Goal: Information Seeking & Learning: Learn about a topic

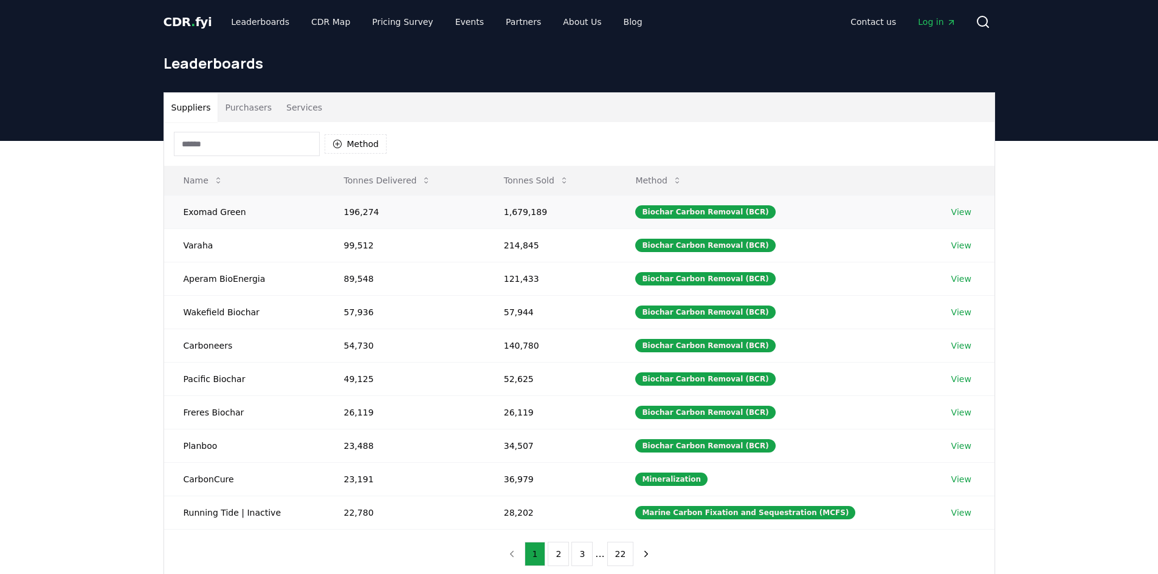
click at [959, 212] on link "View" at bounding box center [961, 212] width 20 height 12
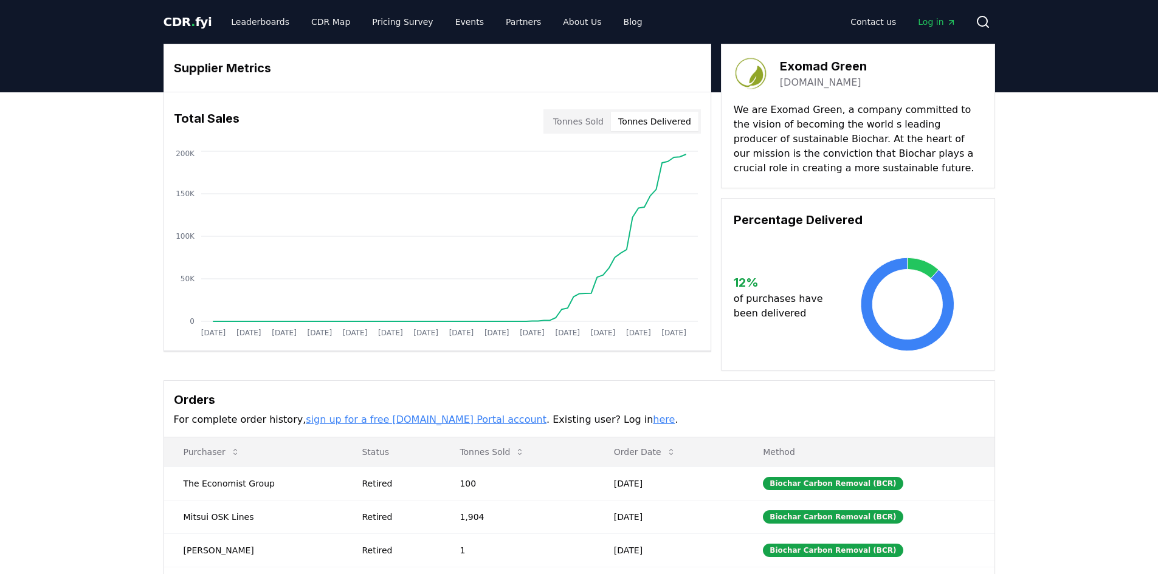
click at [642, 122] on button "Tonnes Delivered" at bounding box center [655, 121] width 88 height 19
click at [323, 26] on link "CDR Map" at bounding box center [330, 22] width 58 height 22
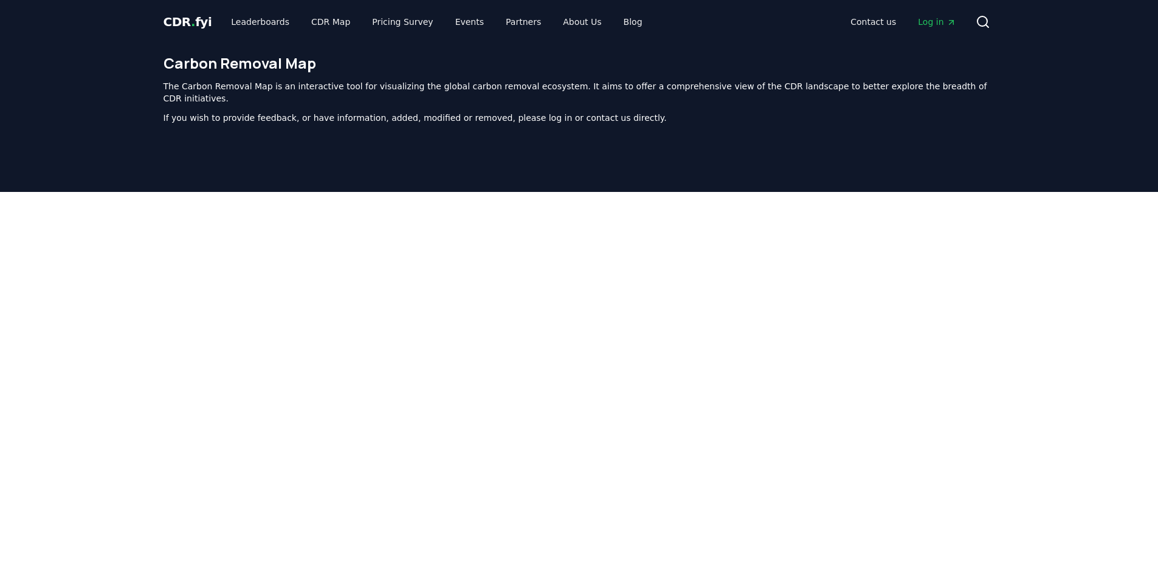
click at [191, 18] on span "." at bounding box center [193, 22] width 4 height 15
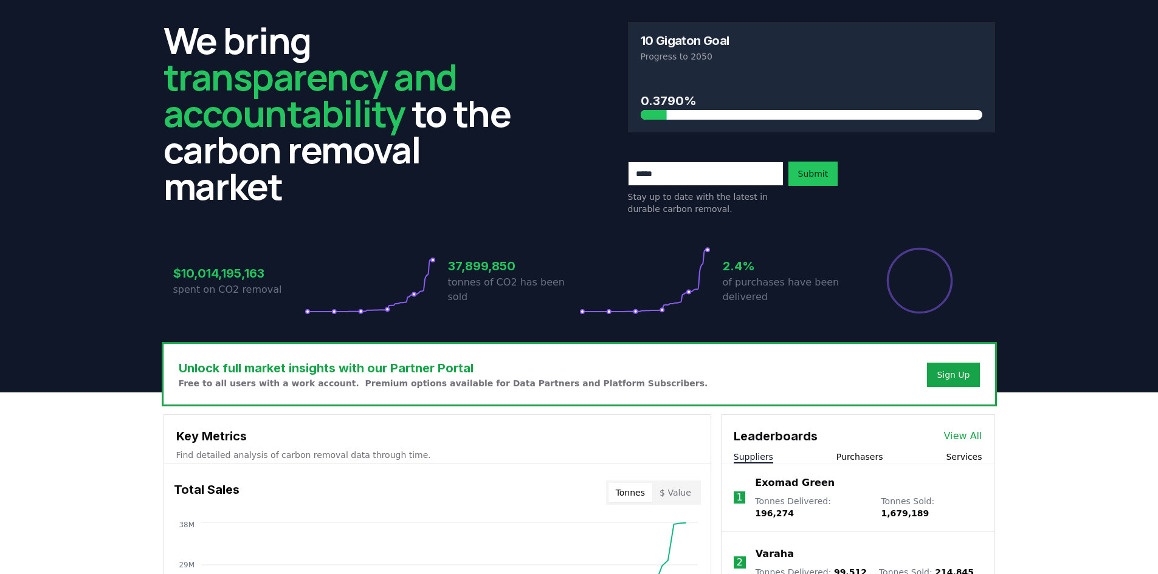
scroll to position [61, 0]
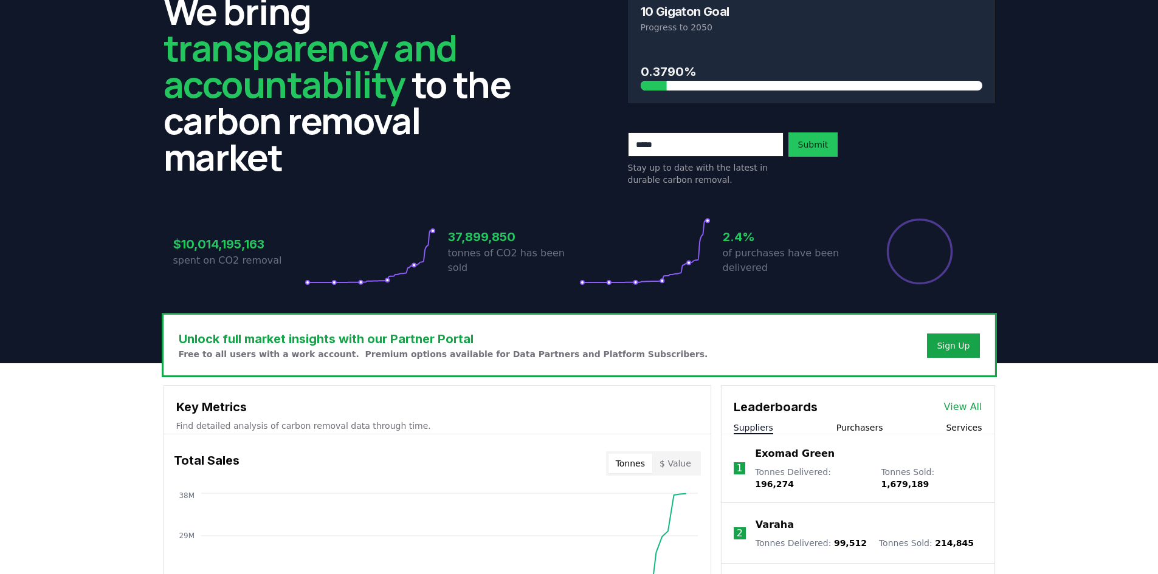
click at [673, 460] on button "$ Value" at bounding box center [675, 463] width 46 height 19
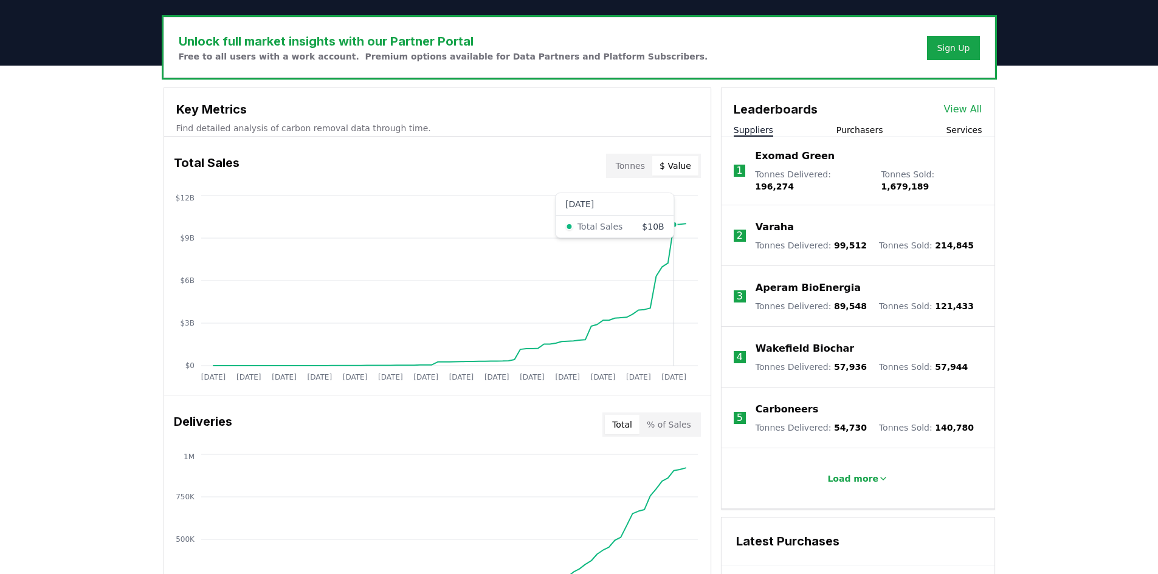
scroll to position [365, 0]
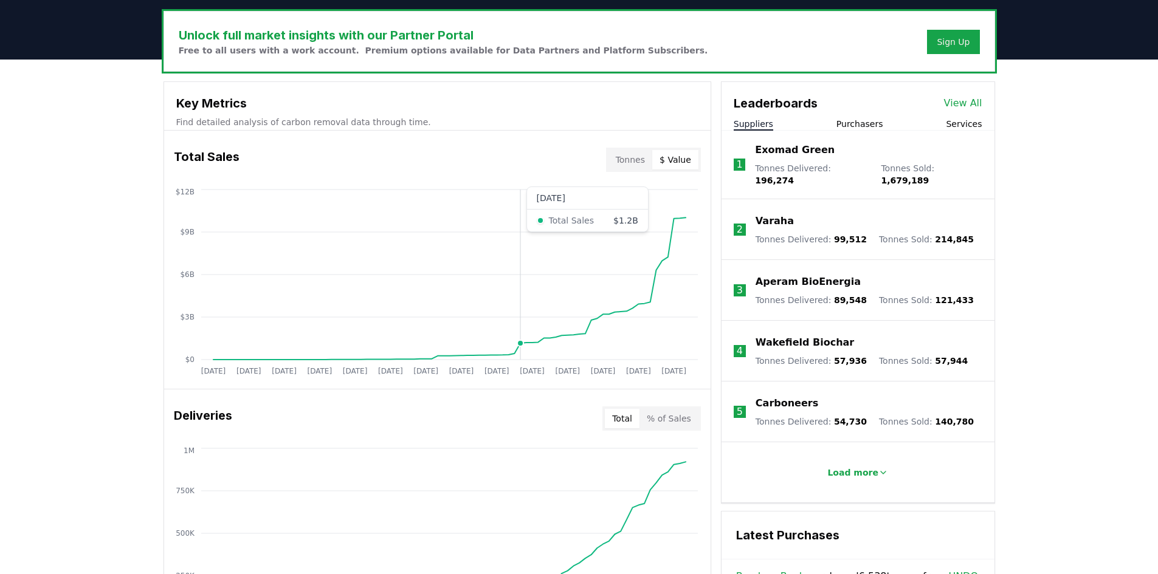
click at [520, 343] on circle at bounding box center [520, 343] width 6 height 6
click at [642, 156] on button "Tonnes" at bounding box center [630, 159] width 44 height 19
click at [679, 165] on button "$ Value" at bounding box center [675, 159] width 46 height 19
click at [634, 158] on button "Tonnes" at bounding box center [630, 159] width 44 height 19
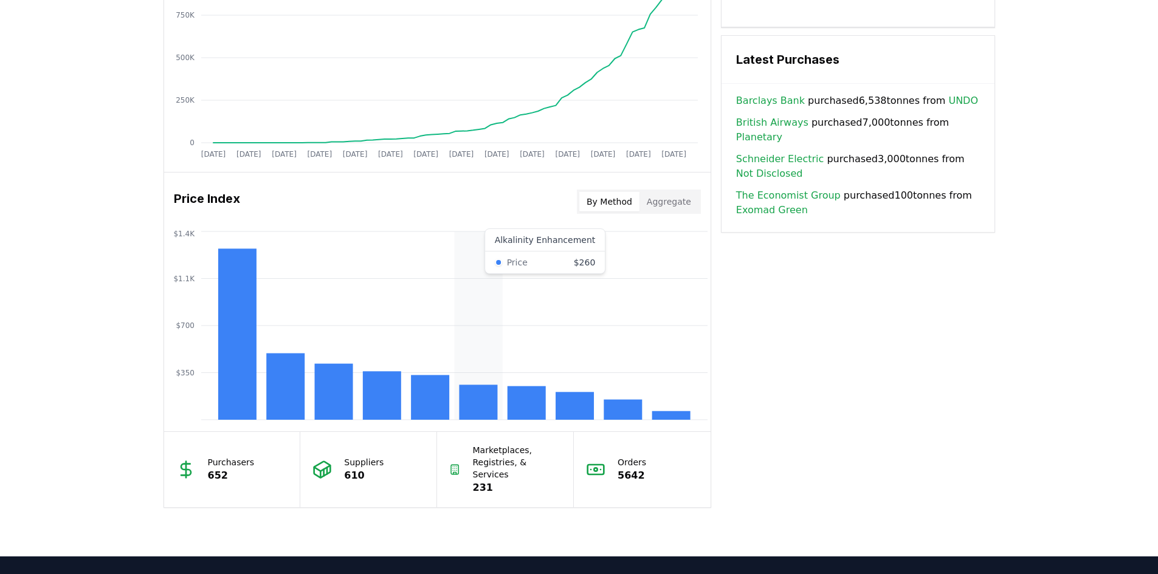
scroll to position [972, 0]
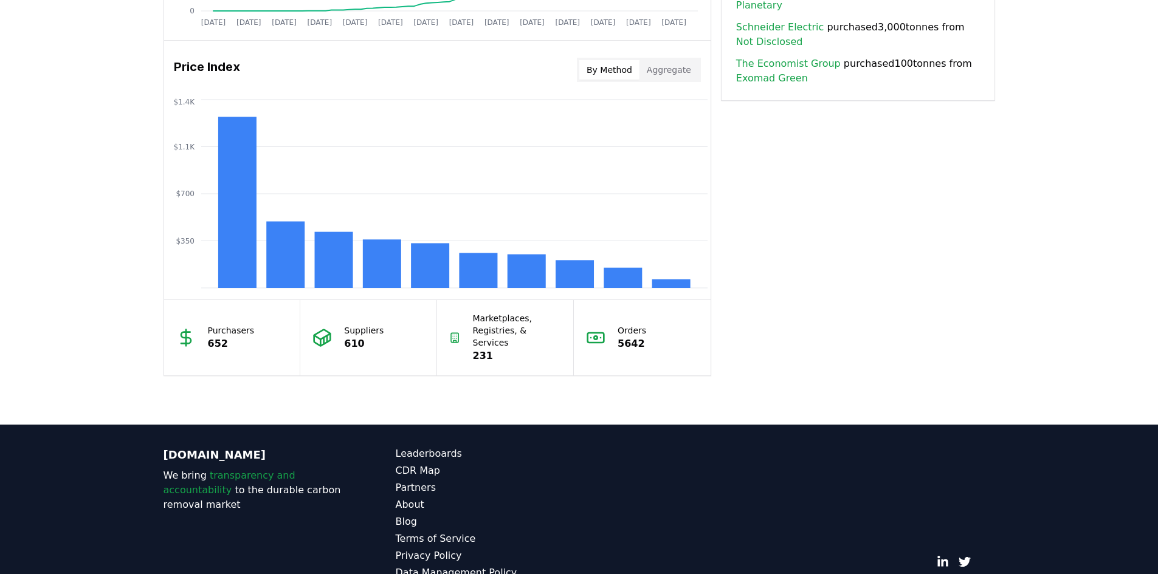
click at [244, 343] on p "652" at bounding box center [231, 344] width 47 height 15
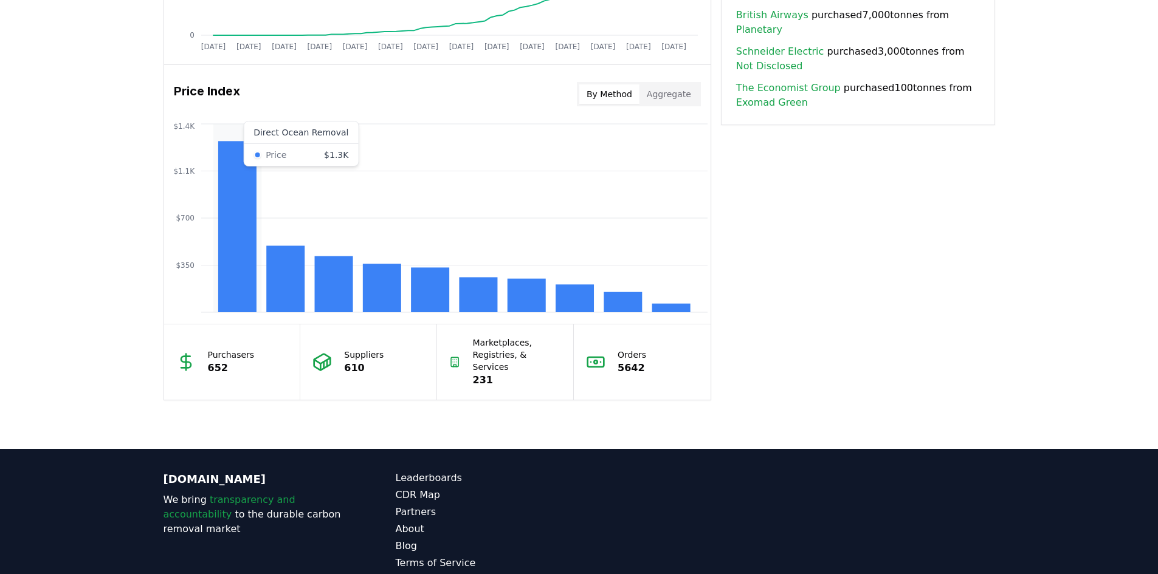
scroll to position [912, 0]
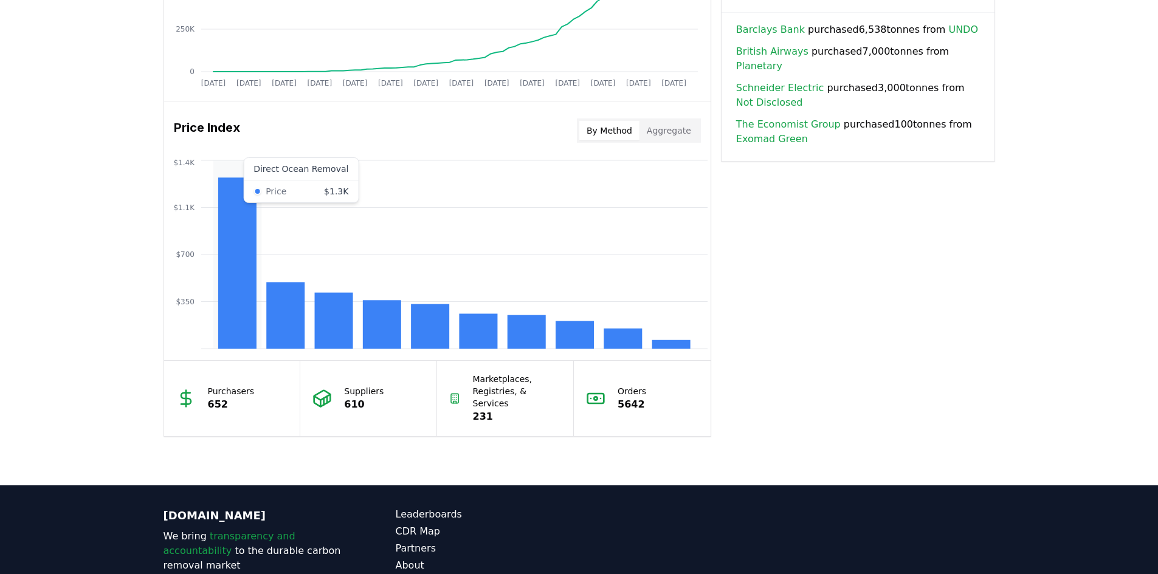
click at [228, 206] on rect at bounding box center [237, 262] width 38 height 171
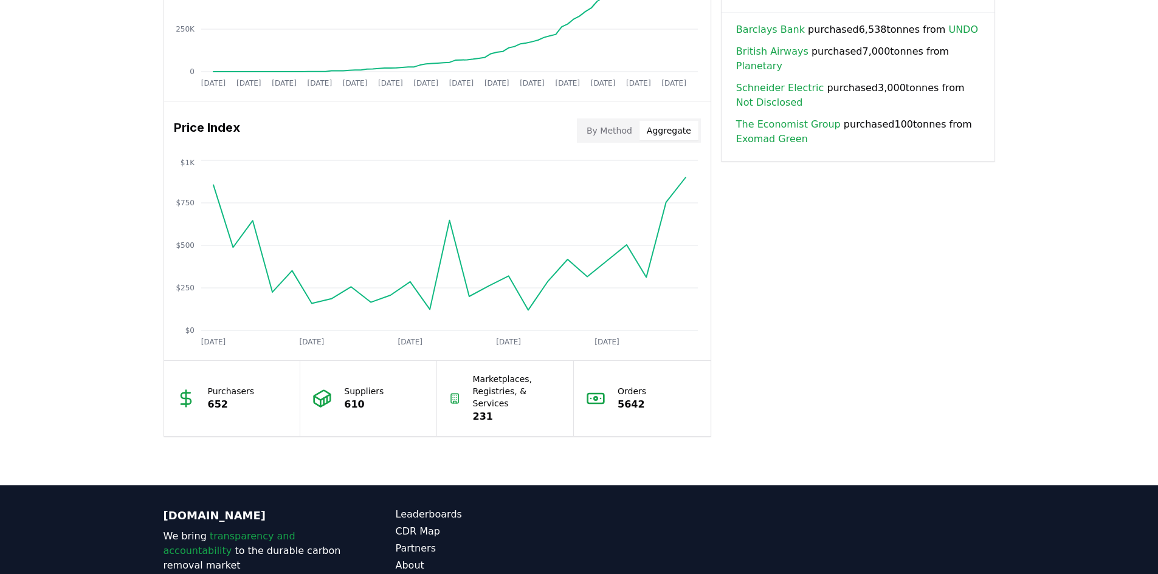
click at [670, 126] on button "Aggregate" at bounding box center [668, 130] width 59 height 19
click at [616, 128] on button "By Method" at bounding box center [609, 130] width 60 height 19
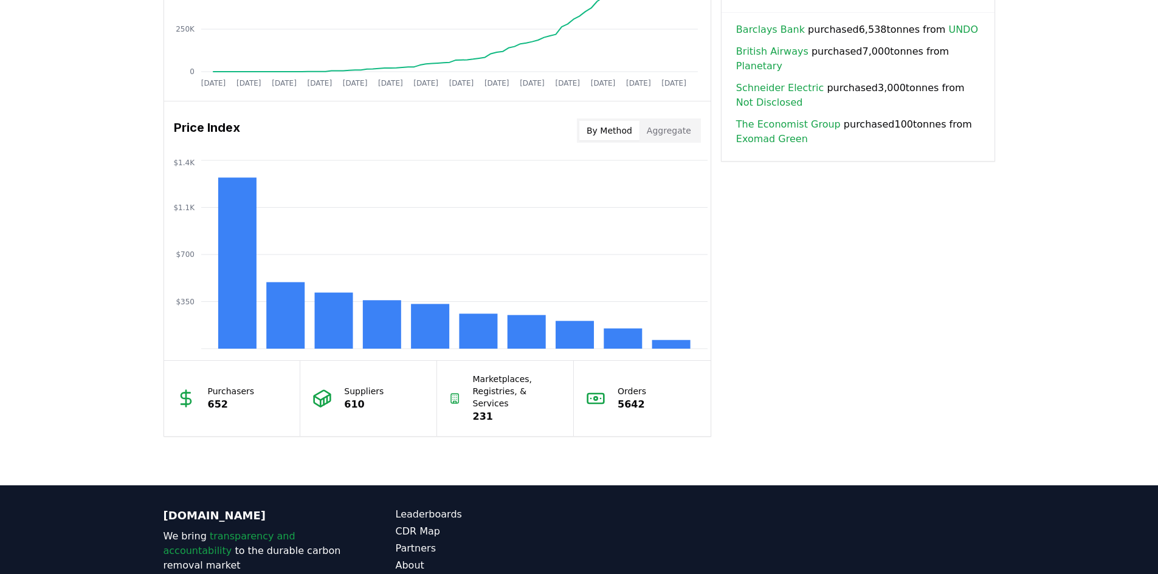
click at [664, 129] on button "Aggregate" at bounding box center [668, 130] width 59 height 19
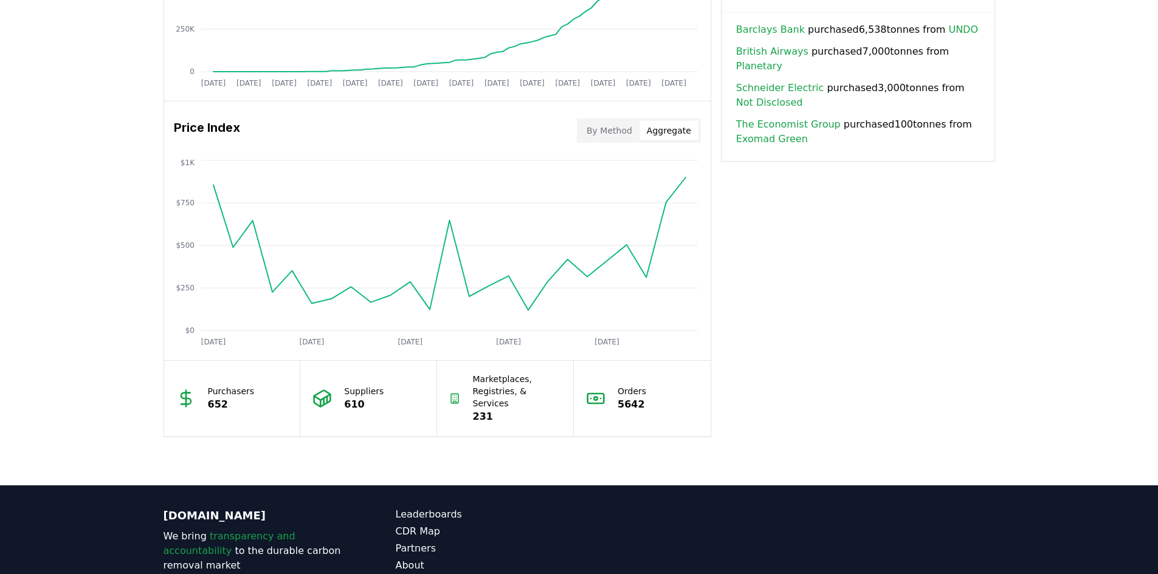
click at [620, 133] on button "By Method" at bounding box center [609, 130] width 60 height 19
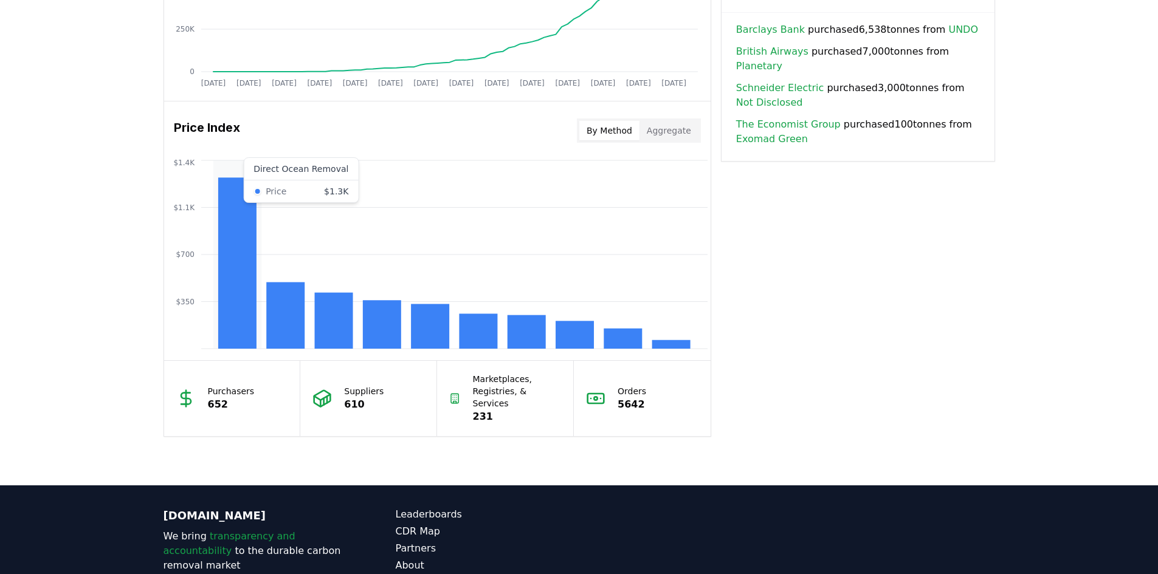
click at [230, 340] on rect at bounding box center [237, 262] width 38 height 171
click at [611, 340] on rect at bounding box center [622, 339] width 38 height 20
click at [612, 335] on rect at bounding box center [622, 339] width 38 height 20
click at [369, 397] on p "610" at bounding box center [364, 404] width 40 height 15
click at [467, 396] on div "Marketplaces, Registries, & Services 231" at bounding box center [505, 398] width 137 height 75
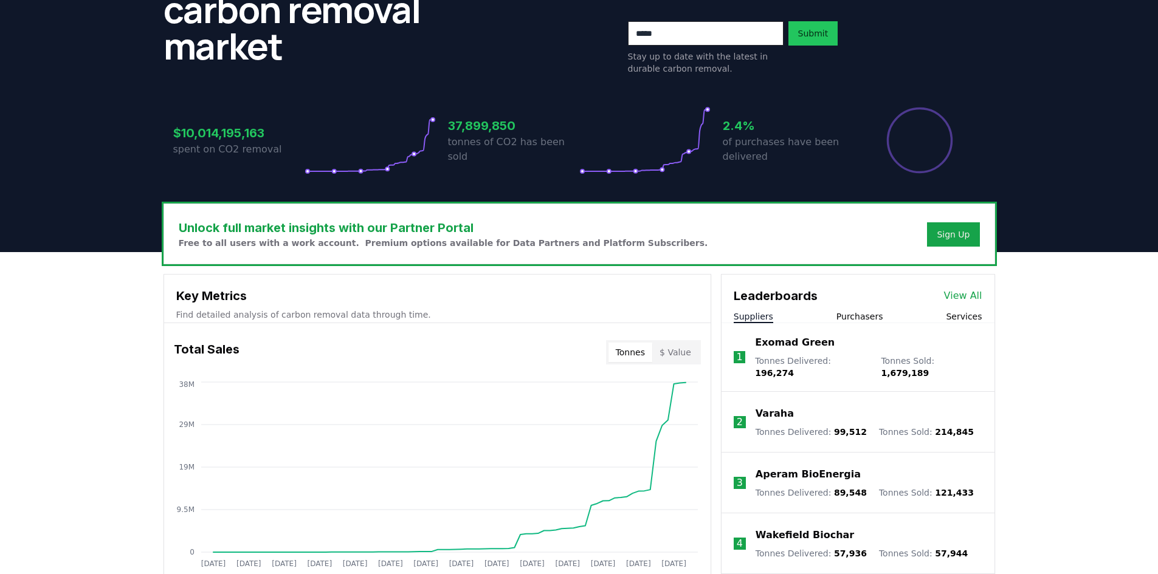
scroll to position [0, 0]
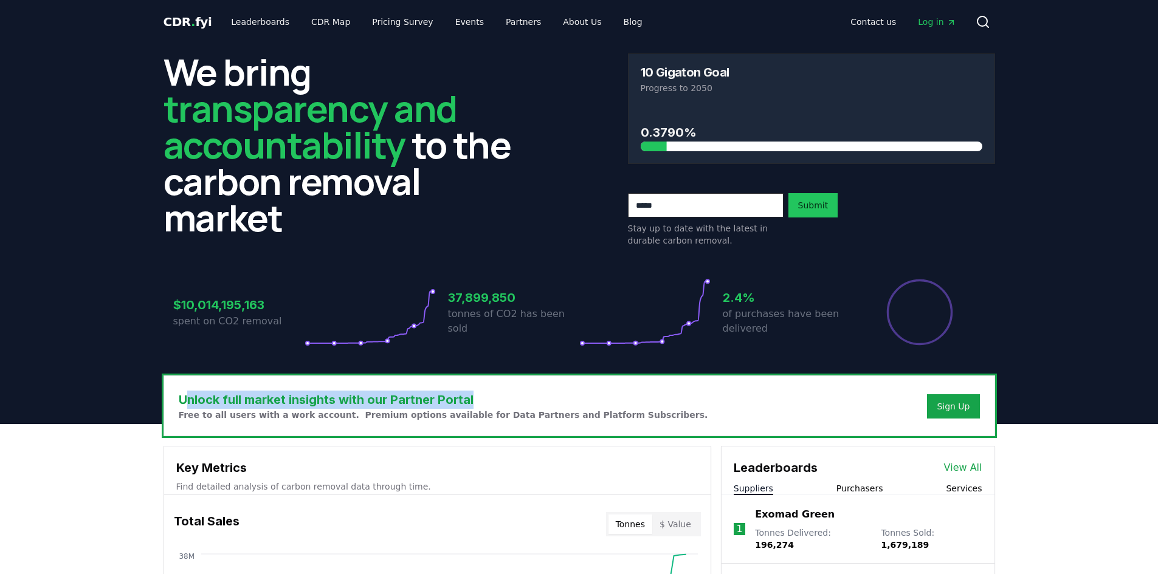
drag, startPoint x: 190, startPoint y: 398, endPoint x: 489, endPoint y: 401, distance: 299.0
click at [489, 401] on h3 "Unlock full market insights with our Partner Portal" at bounding box center [443, 400] width 529 height 18
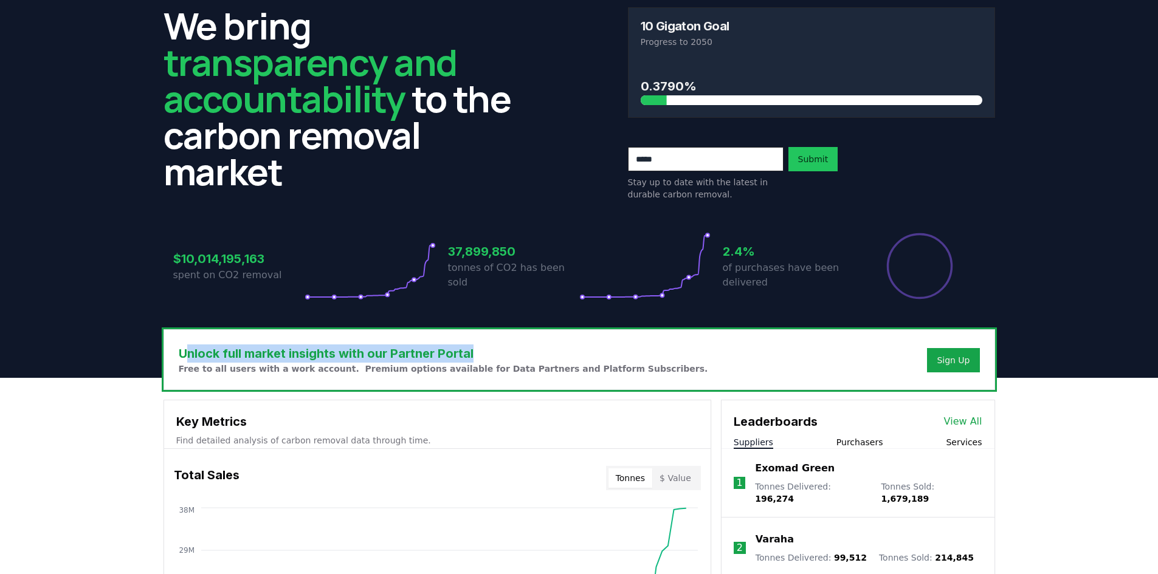
scroll to position [122, 0]
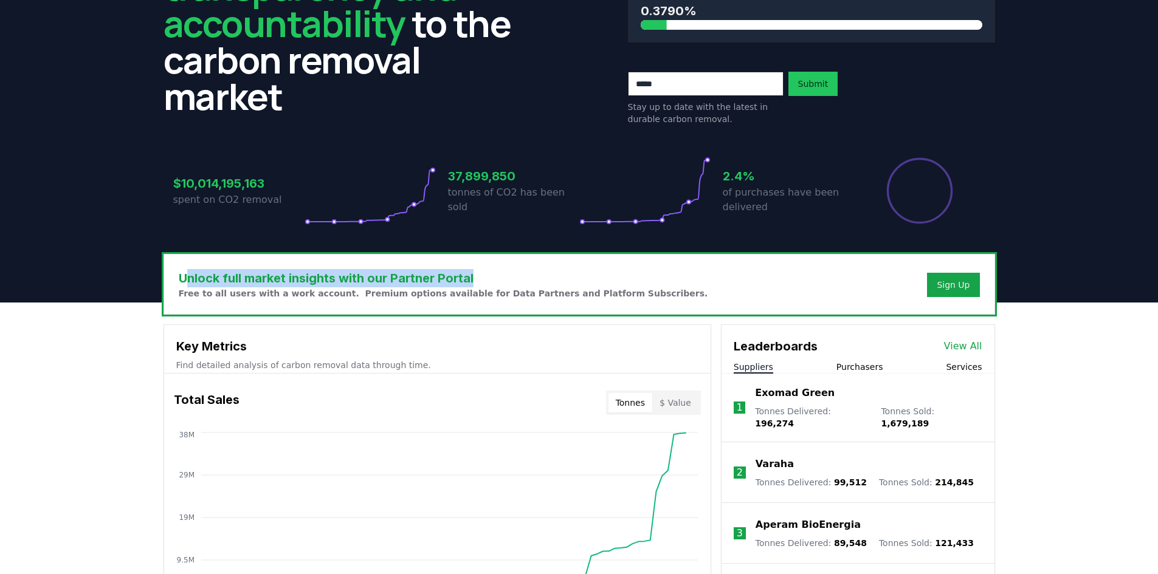
click at [850, 372] on button "Purchasers" at bounding box center [859, 367] width 47 height 12
click at [754, 368] on button "Suppliers" at bounding box center [754, 367] width 40 height 12
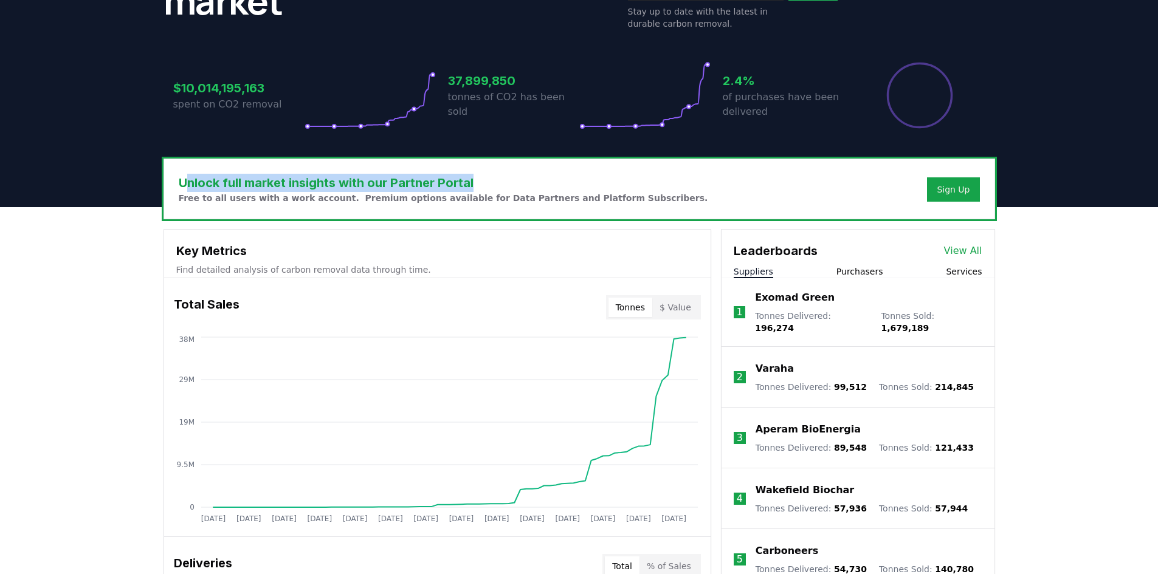
scroll to position [243, 0]
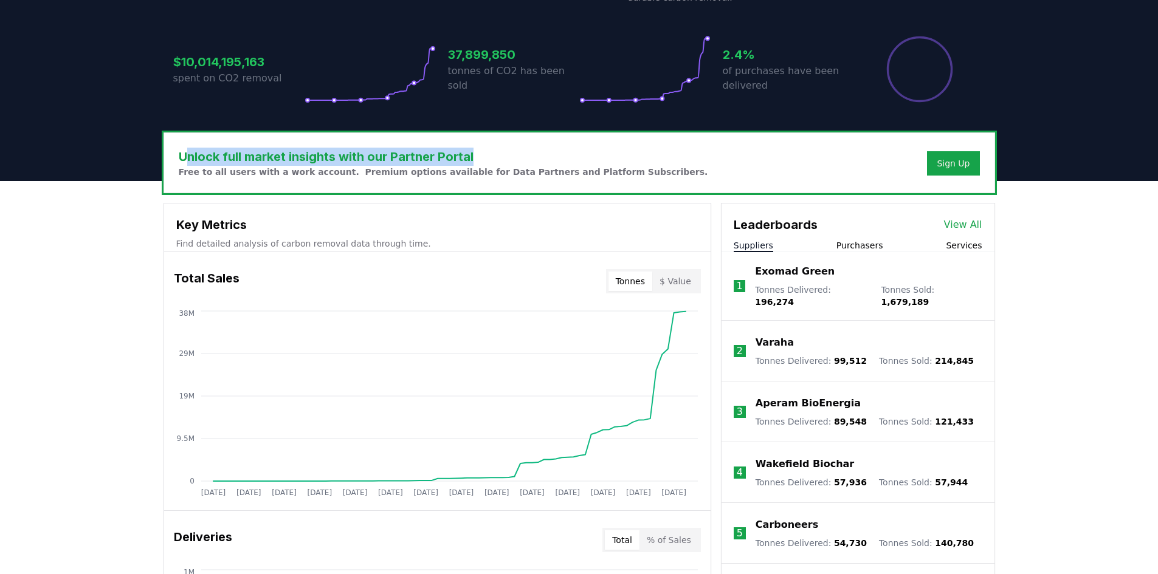
click at [853, 249] on button "Purchasers" at bounding box center [859, 245] width 47 height 12
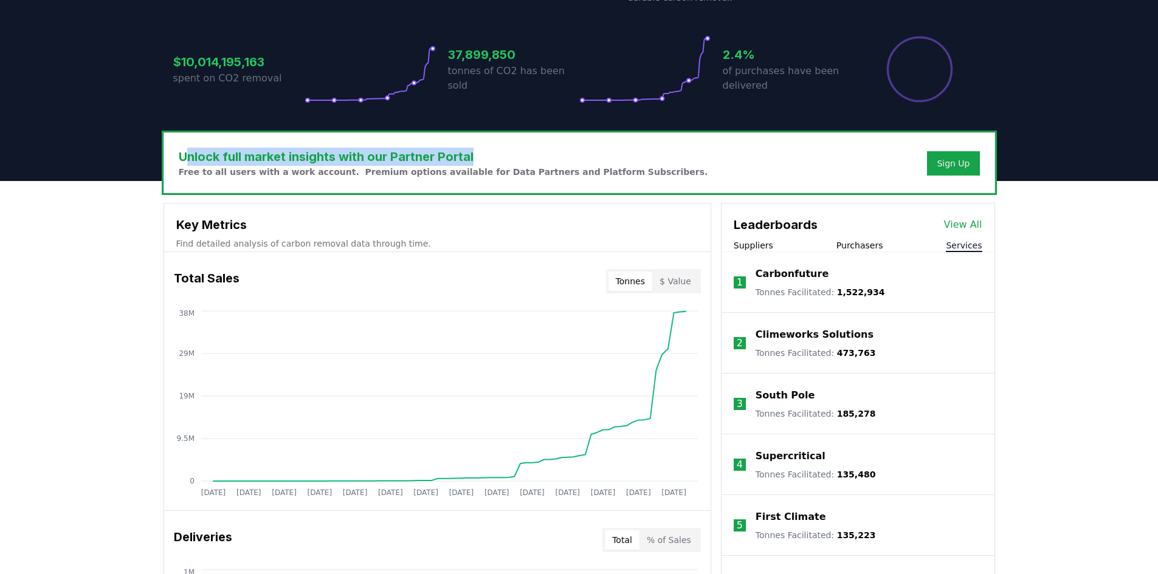
click at [956, 244] on button "Services" at bounding box center [964, 245] width 36 height 12
click at [879, 245] on button "Purchasers" at bounding box center [859, 245] width 47 height 12
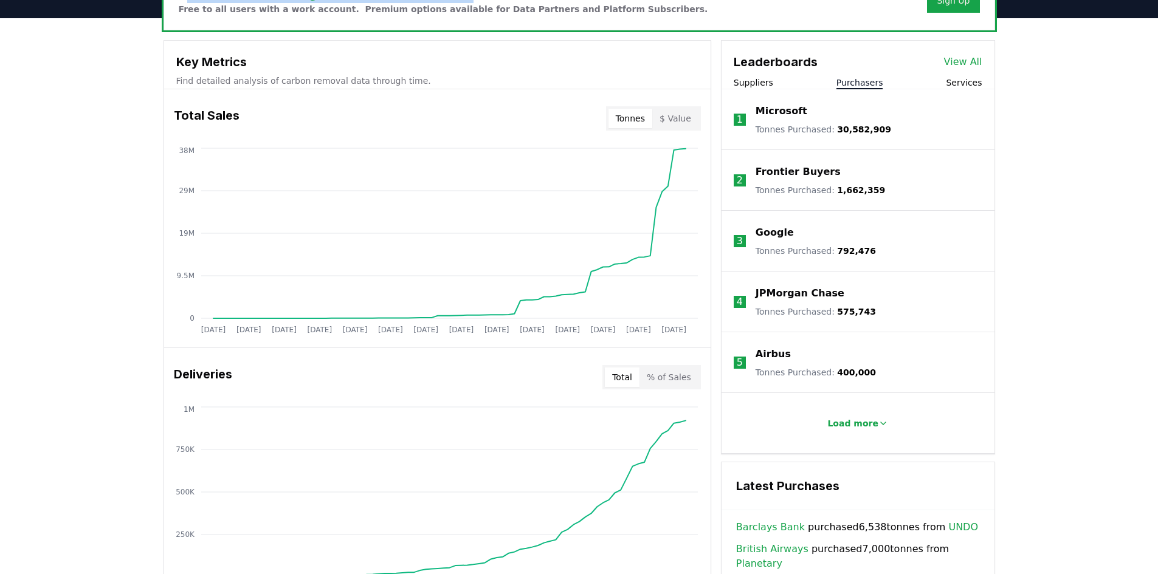
scroll to position [425, 0]
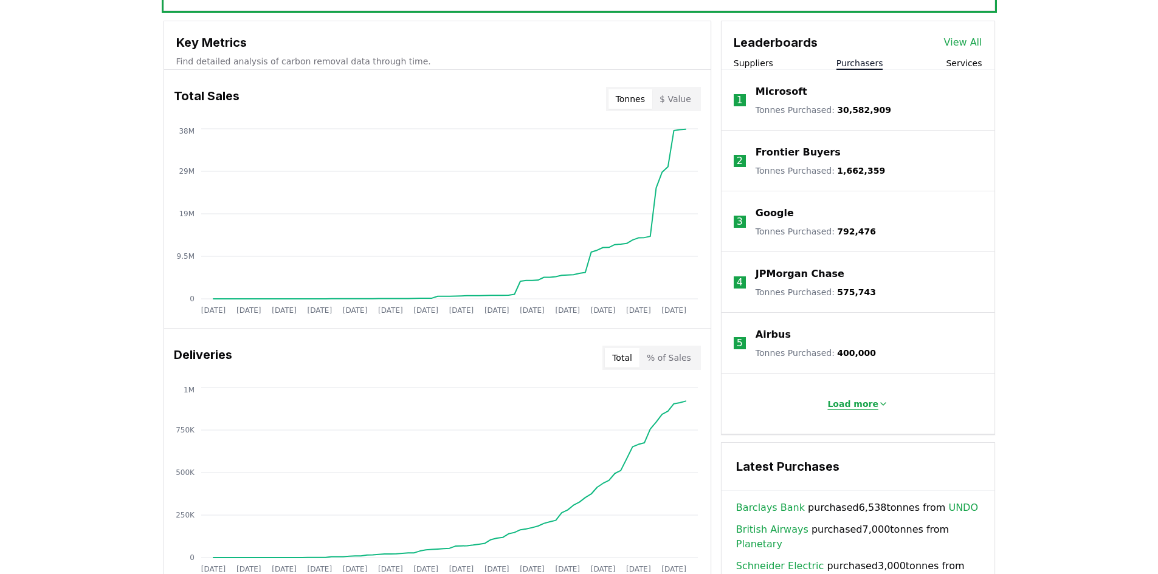
click at [860, 414] on button "Load more" at bounding box center [857, 404] width 80 height 24
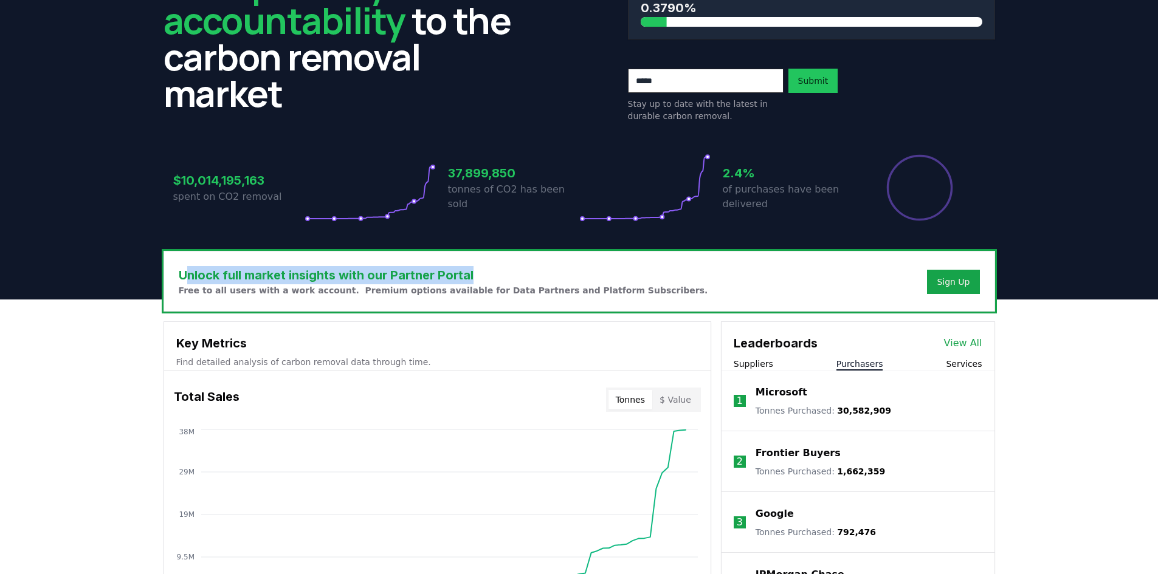
scroll to position [122, 0]
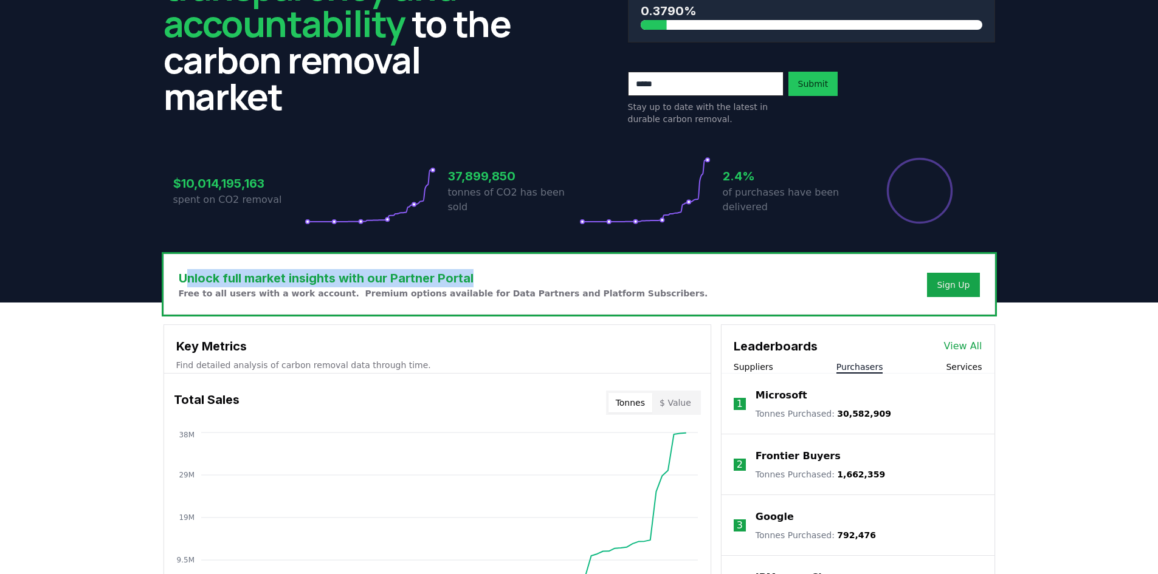
click at [762, 371] on button "Suppliers" at bounding box center [754, 367] width 40 height 12
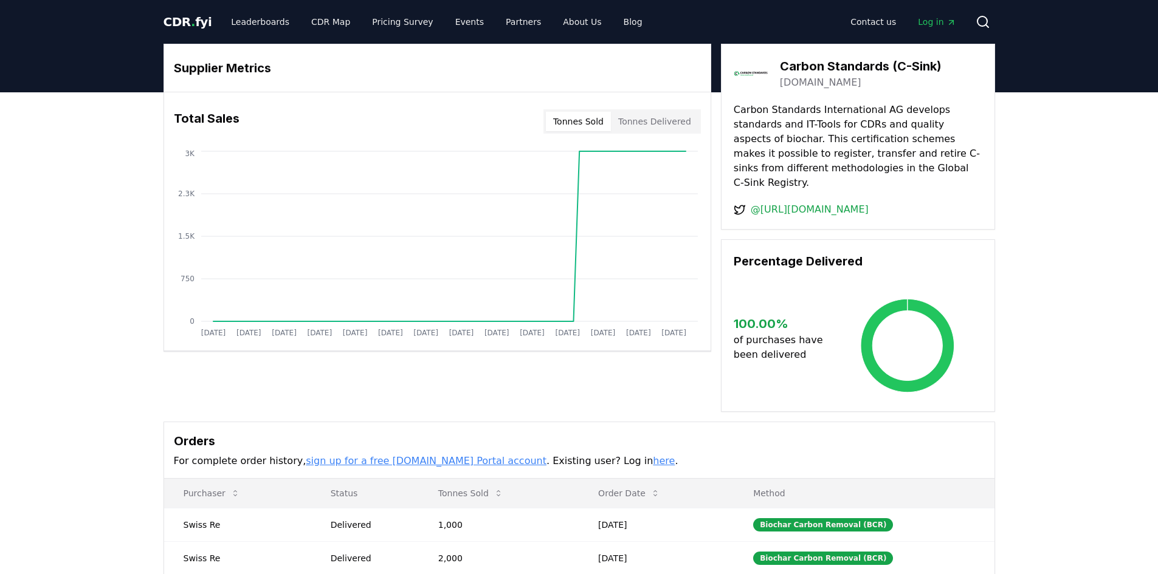
drag, startPoint x: 803, startPoint y: 66, endPoint x: 936, endPoint y: 80, distance: 133.3
click at [936, 80] on div "Carbon Standards (C-Sink) [DOMAIN_NAME]" at bounding box center [861, 73] width 162 height 33
click at [922, 69] on h3 "Carbon Standards (C-Sink)" at bounding box center [861, 66] width 162 height 18
drag, startPoint x: 892, startPoint y: 61, endPoint x: 943, endPoint y: 67, distance: 51.4
click at [943, 67] on div "Carbon Standards (C-Sink) carbon-standards.com" at bounding box center [858, 74] width 249 height 34
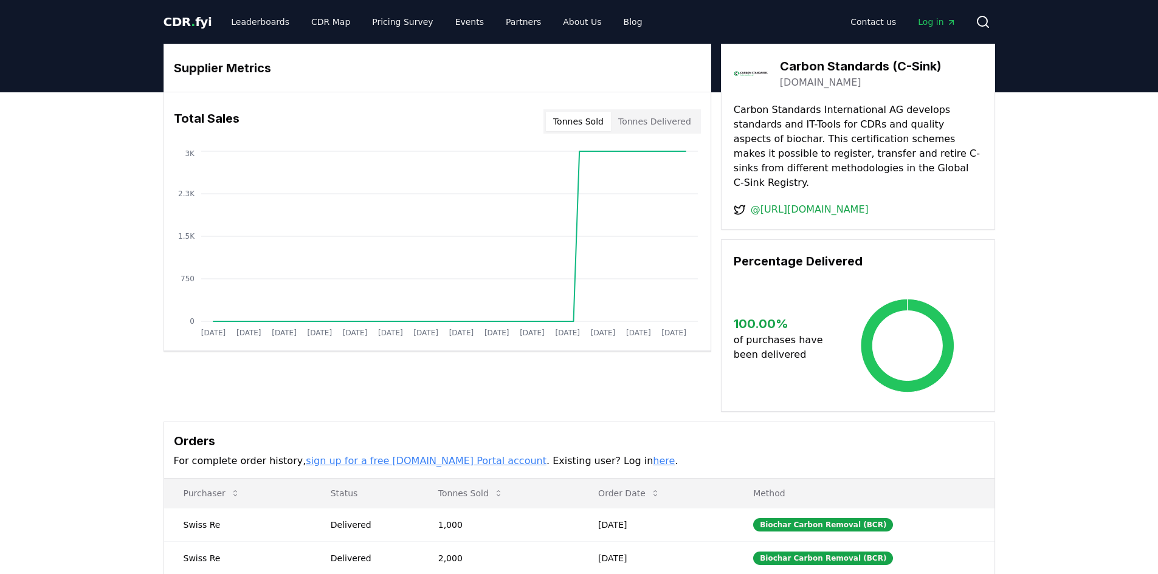
click at [924, 105] on p "Carbon Standards International AG develops standards and IT-Tools for CDRs and …" at bounding box center [858, 147] width 249 height 88
